Goal: Task Accomplishment & Management: Use online tool/utility

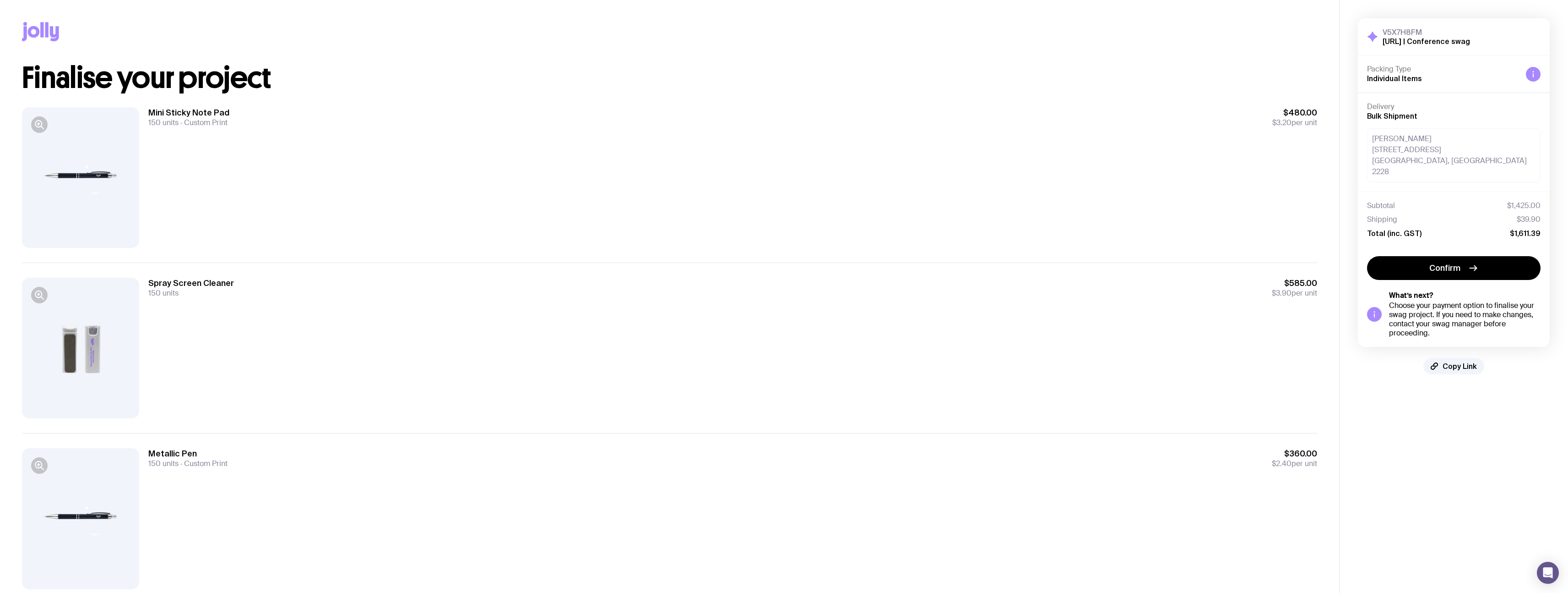
scroll to position [6, 0]
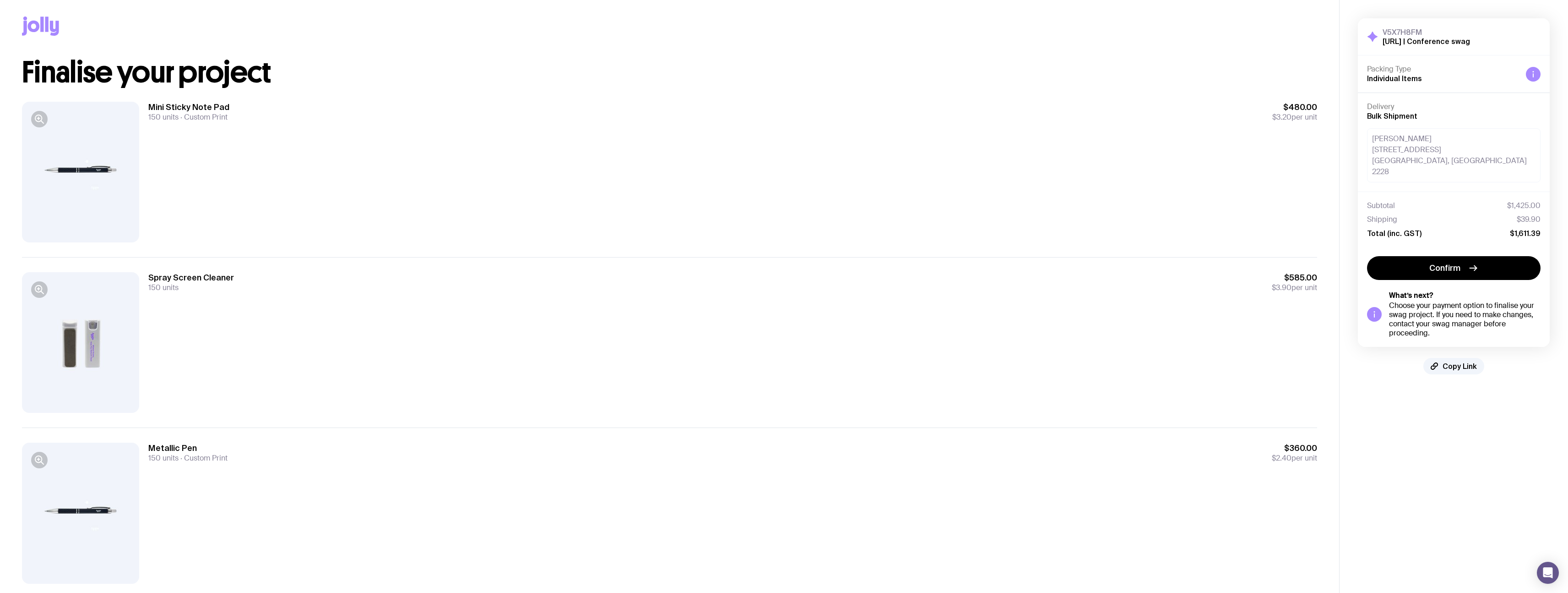
click at [114, 330] on div at bounding box center [80, 342] width 117 height 140
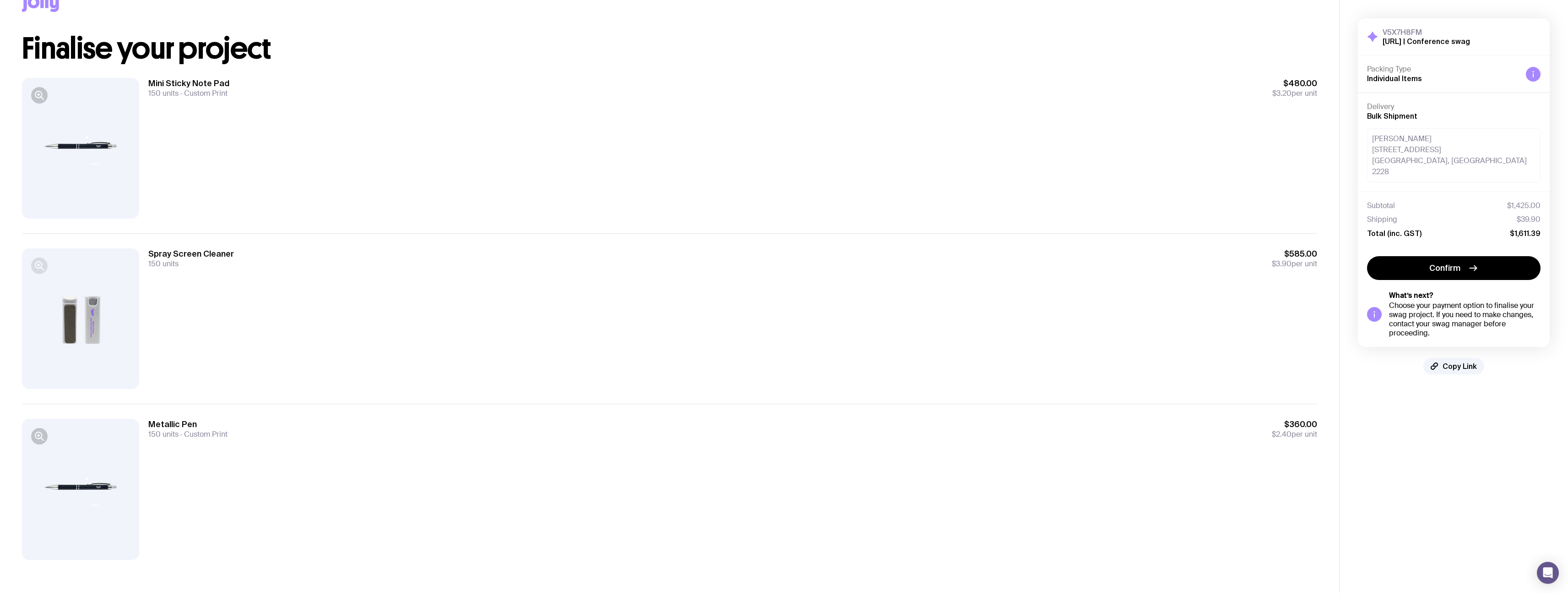
click at [44, 262] on icon "button" at bounding box center [39, 266] width 11 height 11
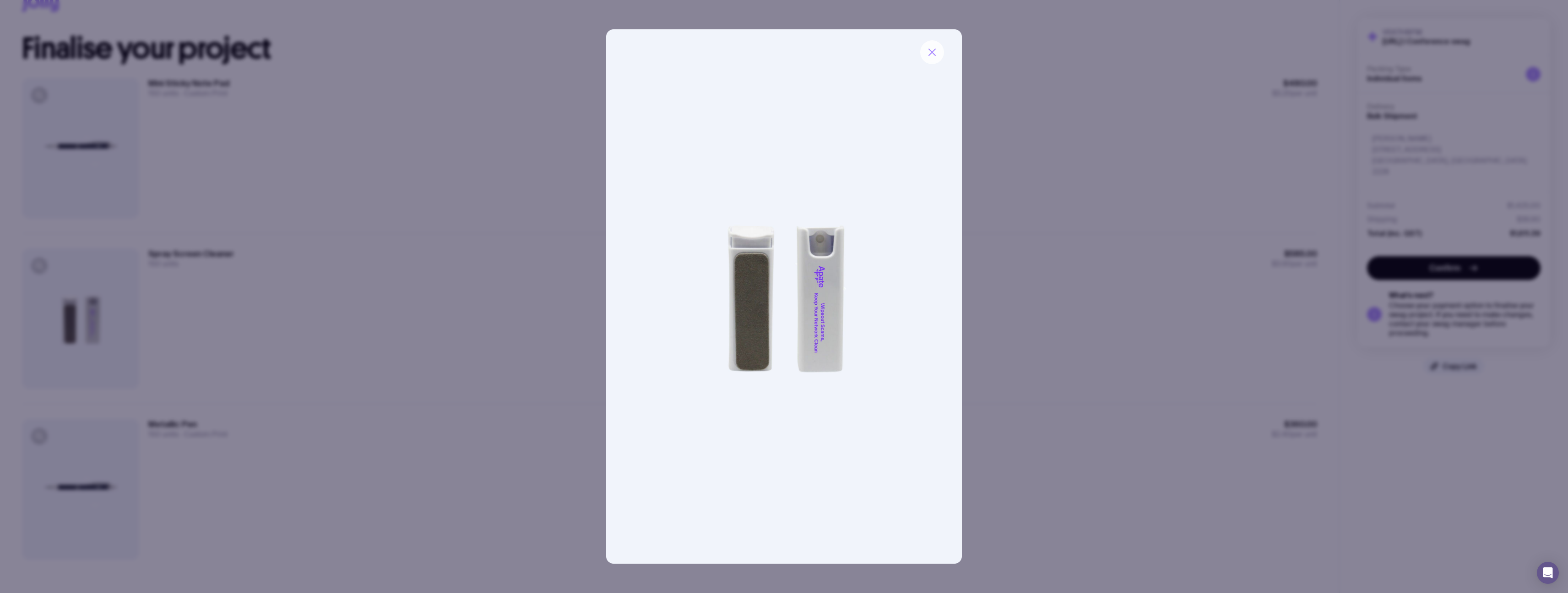
click at [939, 52] on button "button" at bounding box center [932, 52] width 24 height 24
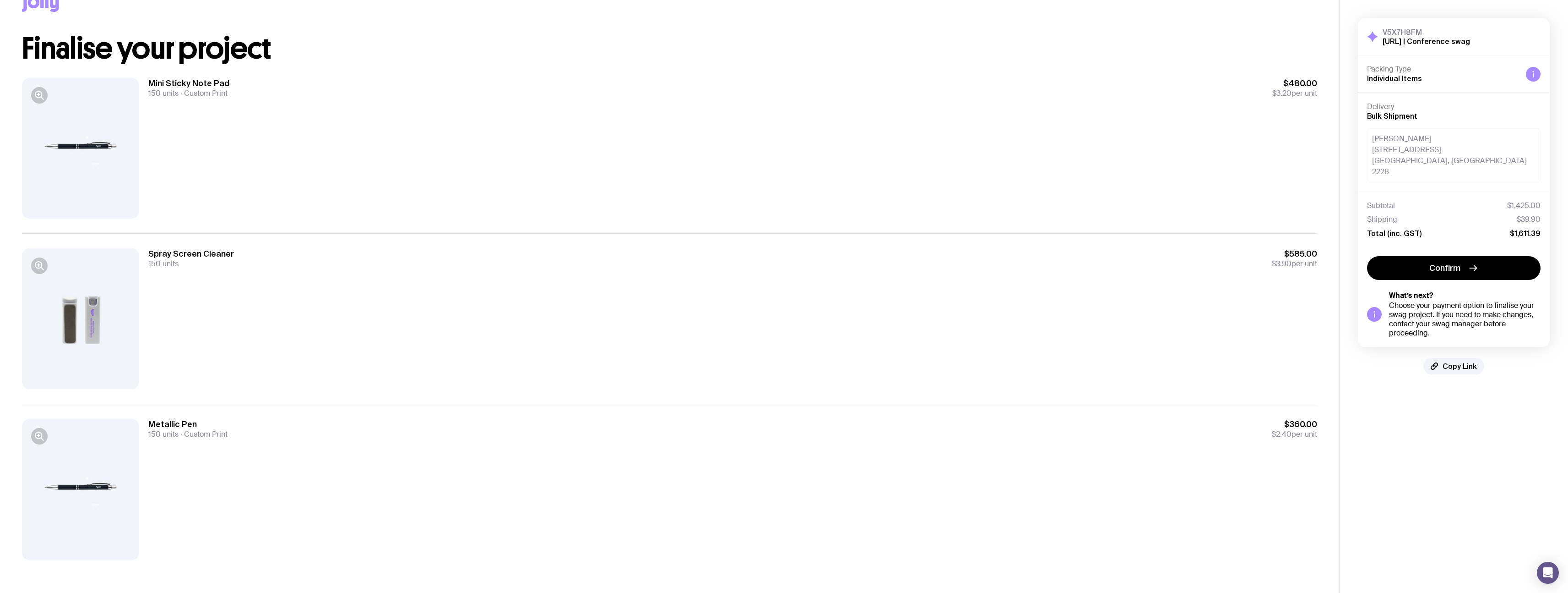
click at [90, 183] on div at bounding box center [80, 148] width 117 height 140
click at [79, 142] on div at bounding box center [80, 148] width 117 height 140
click at [83, 367] on div at bounding box center [80, 319] width 117 height 140
click at [162, 258] on h3 "Spray Screen Cleaner" at bounding box center [191, 254] width 85 height 11
click at [104, 291] on div at bounding box center [80, 319] width 117 height 140
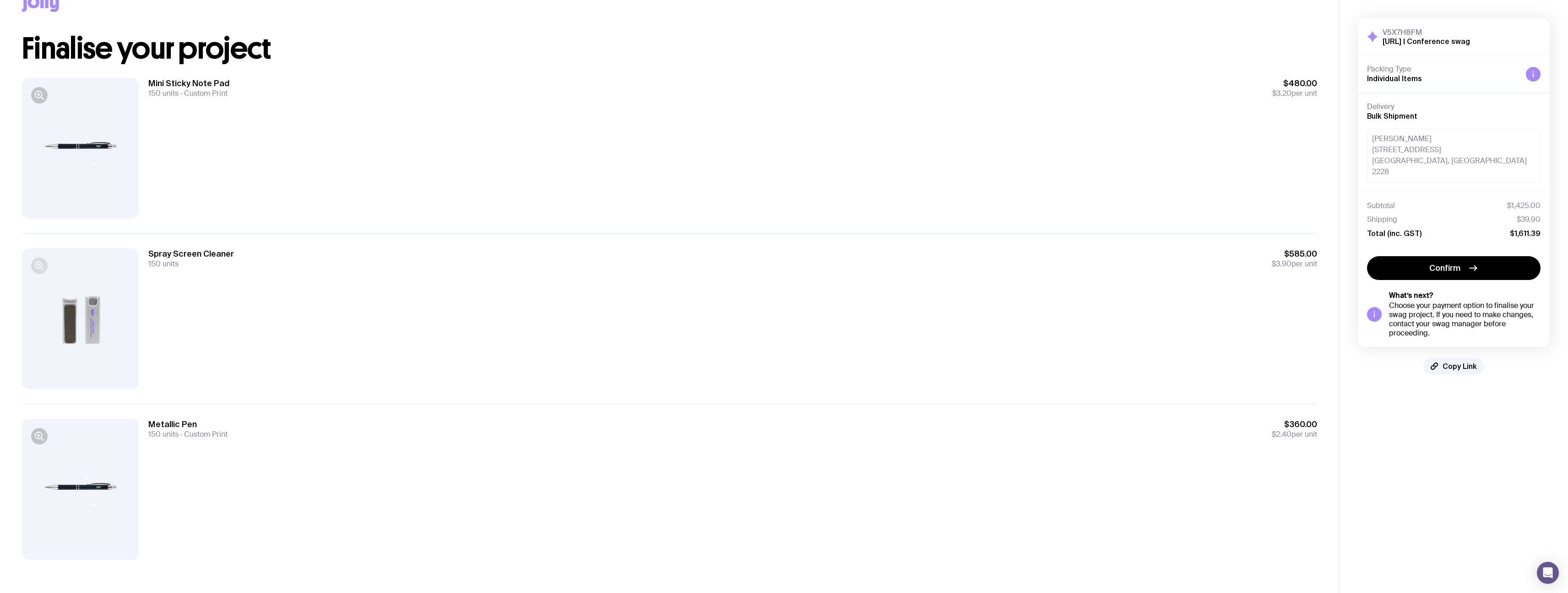
click at [47, 266] on button "button" at bounding box center [39, 266] width 16 height 16
click at [79, 148] on div at bounding box center [80, 148] width 117 height 140
click at [48, 103] on div at bounding box center [80, 148] width 117 height 140
click at [37, 94] on icon "button" at bounding box center [39, 95] width 11 height 11
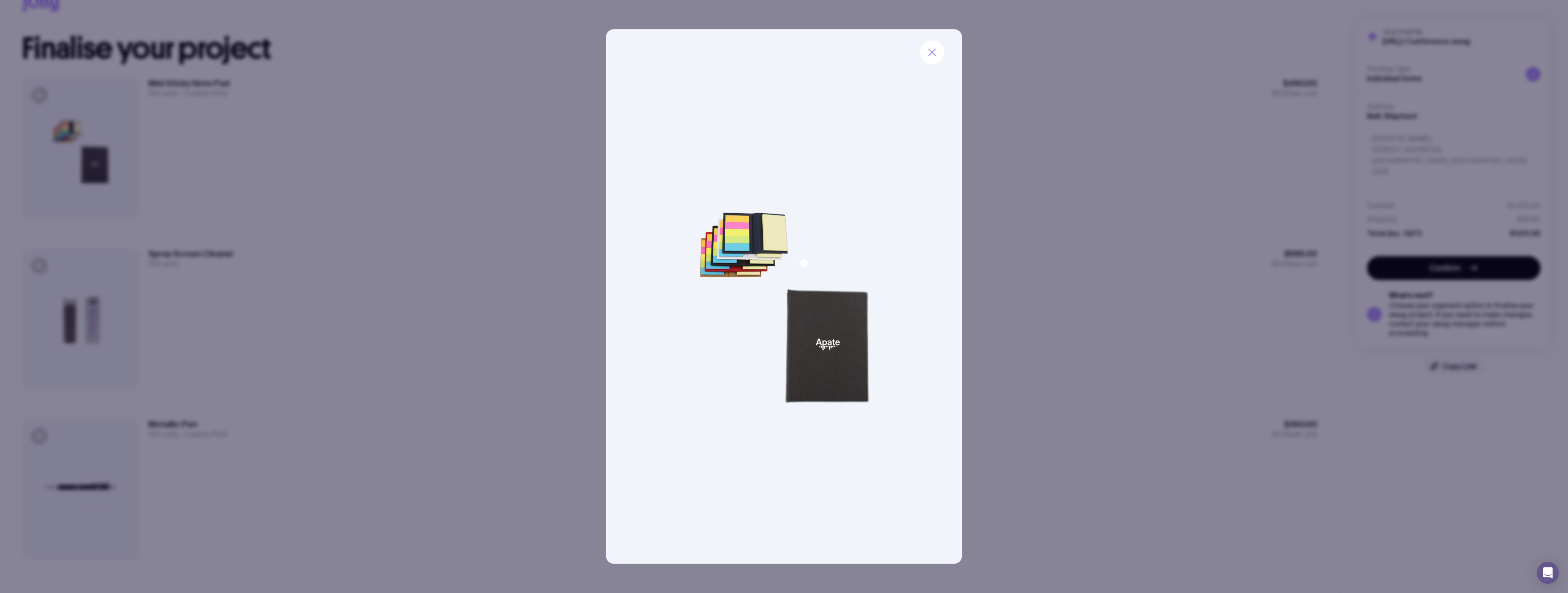
click at [522, 254] on div at bounding box center [784, 296] width 1568 height 593
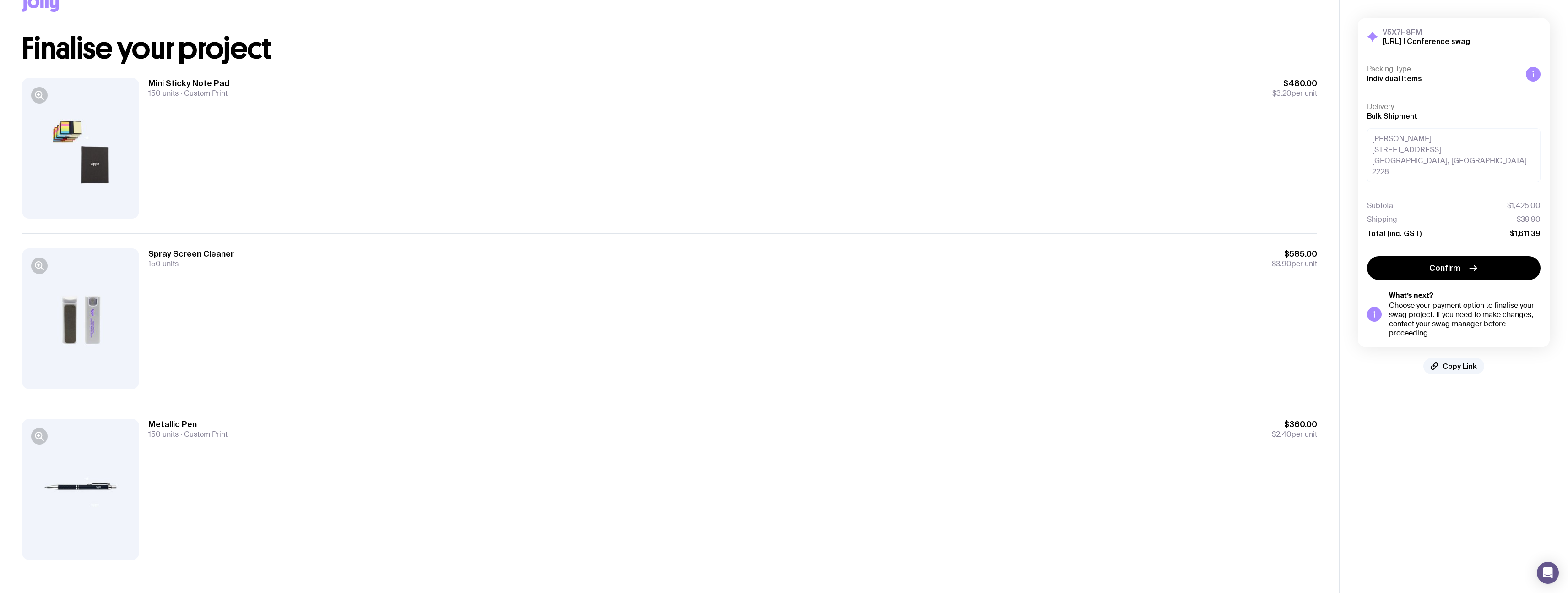
click at [71, 324] on div at bounding box center [80, 319] width 117 height 140
click at [42, 271] on button "button" at bounding box center [39, 266] width 16 height 16
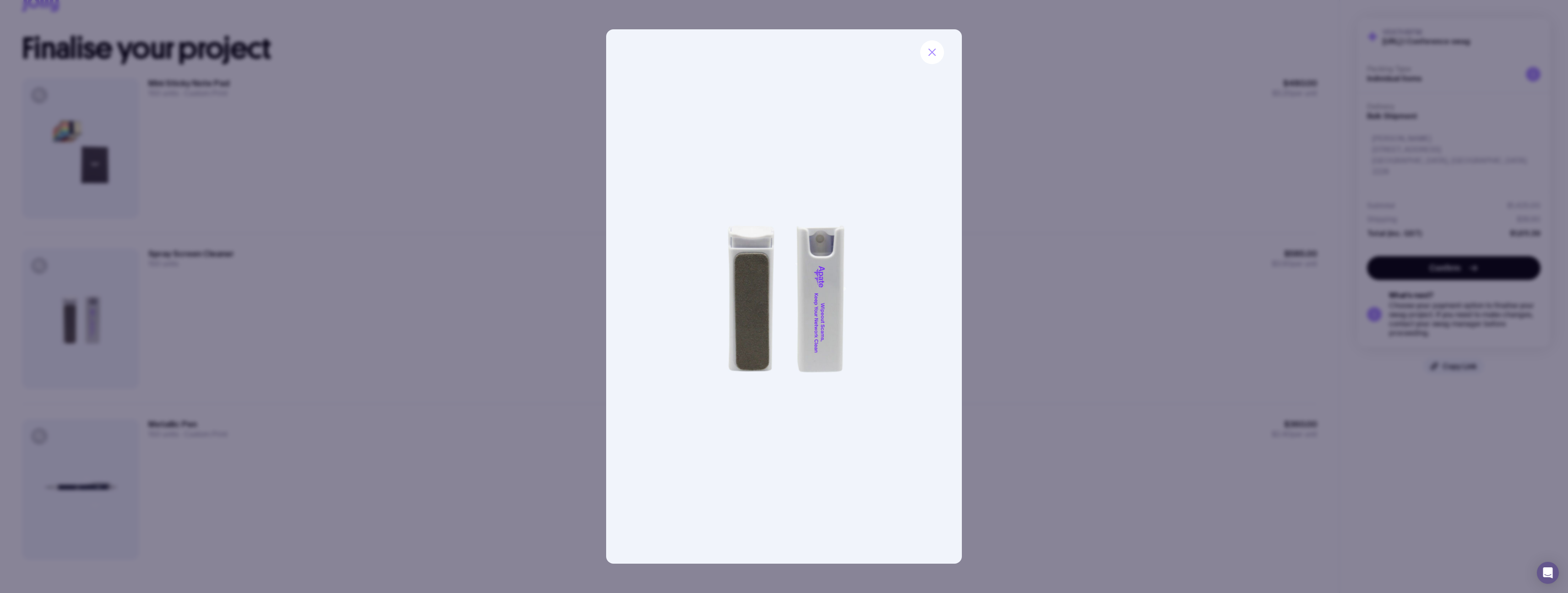
click at [198, 302] on div at bounding box center [784, 296] width 1568 height 593
